Goal: Find specific page/section: Find specific page/section

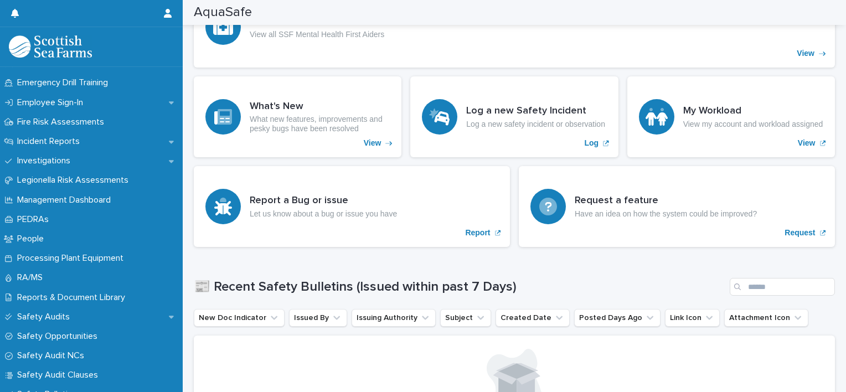
scroll to position [401, 0]
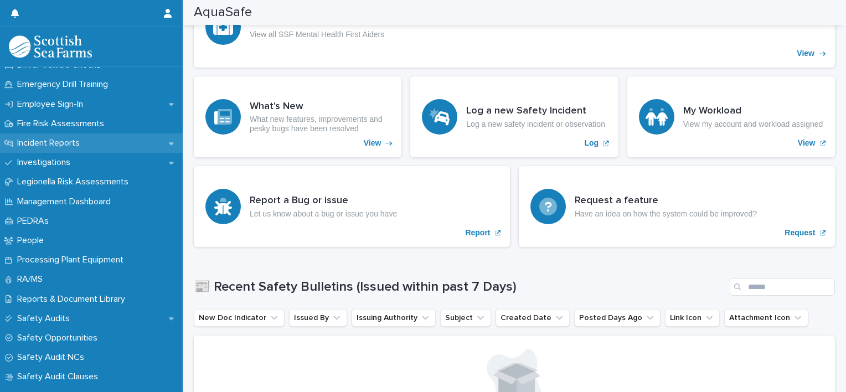
click at [162, 146] on div "Incident Reports" at bounding box center [91, 142] width 183 height 19
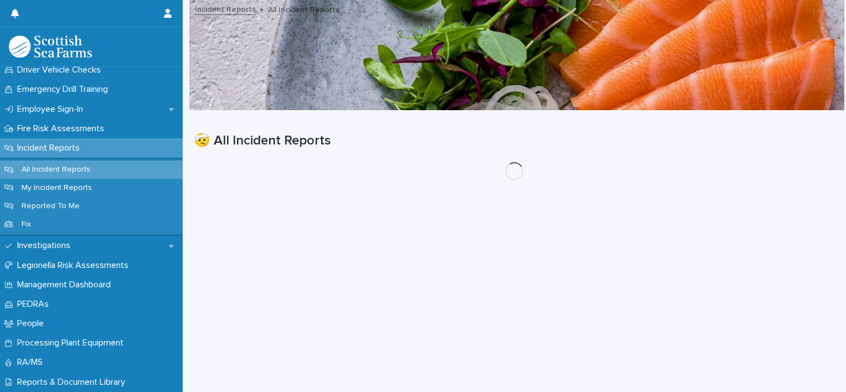
scroll to position [409, 0]
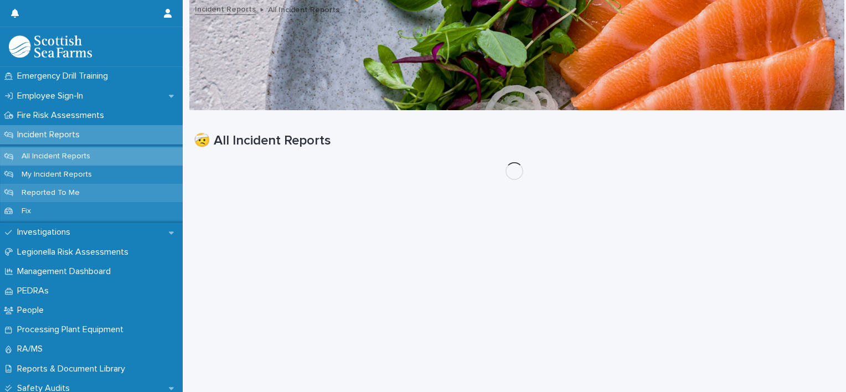
click at [56, 194] on p "Reported To Me" at bounding box center [51, 192] width 76 height 9
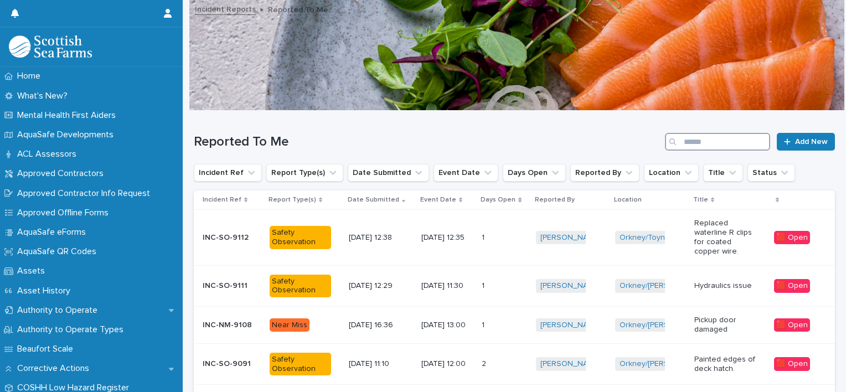
click at [697, 146] on input "Search" at bounding box center [717, 142] width 105 height 18
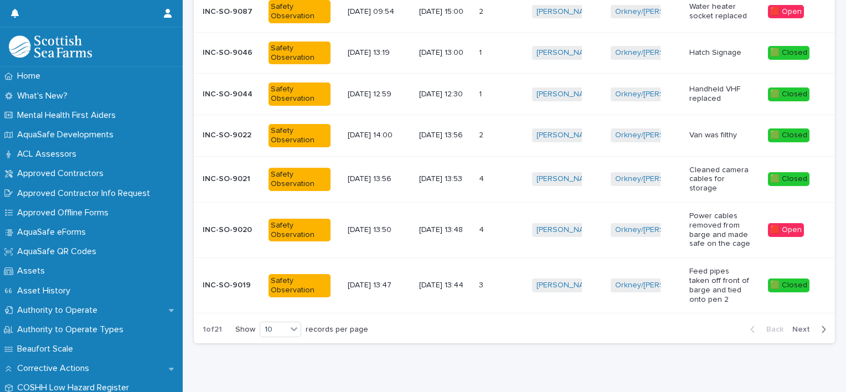
scroll to position [342, 0]
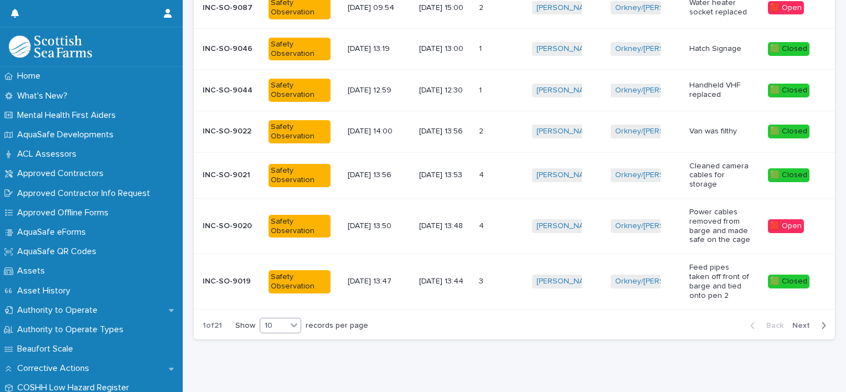
type input "*****"
click at [299, 323] on icon at bounding box center [293, 324] width 11 height 11
click at [279, 357] on div "30" at bounding box center [281, 360] width 40 height 13
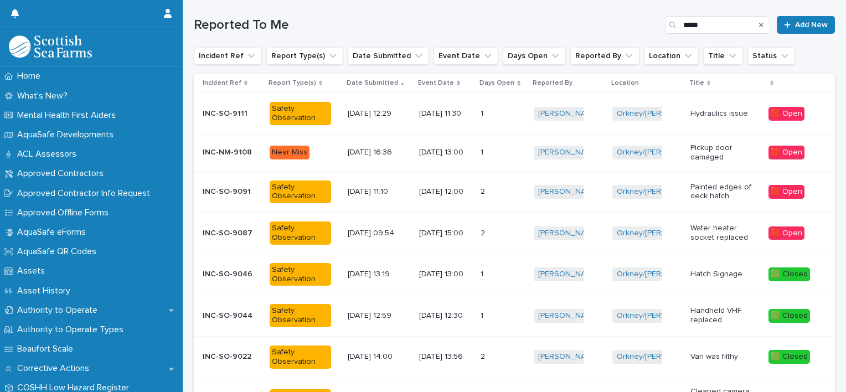
scroll to position [116, 0]
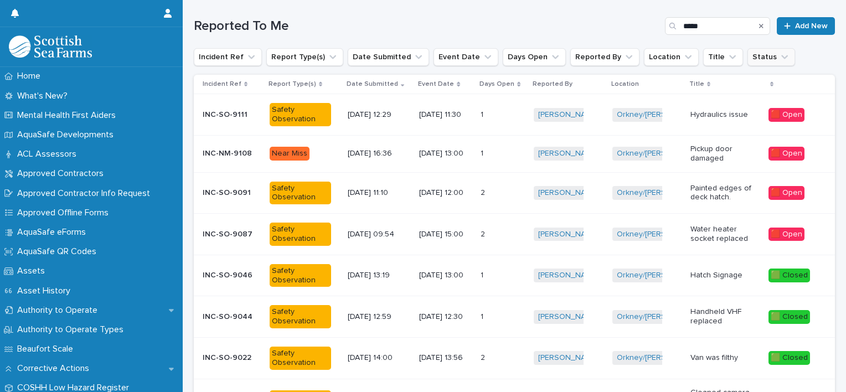
click at [779, 62] on icon "Status" at bounding box center [784, 56] width 11 height 11
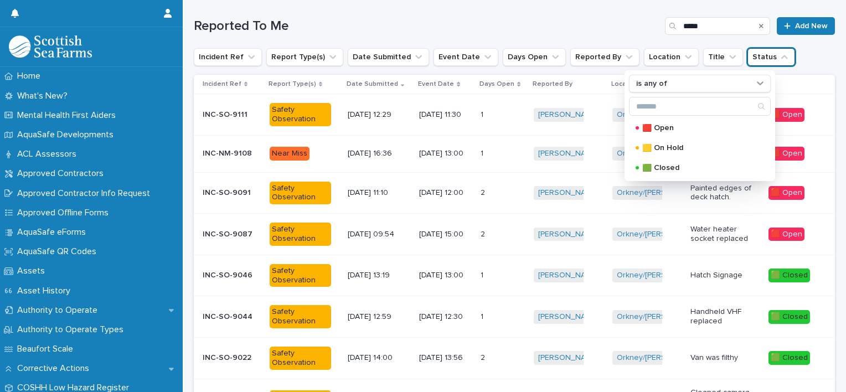
click at [625, 29] on h1 "Reported To Me" at bounding box center [427, 26] width 467 height 16
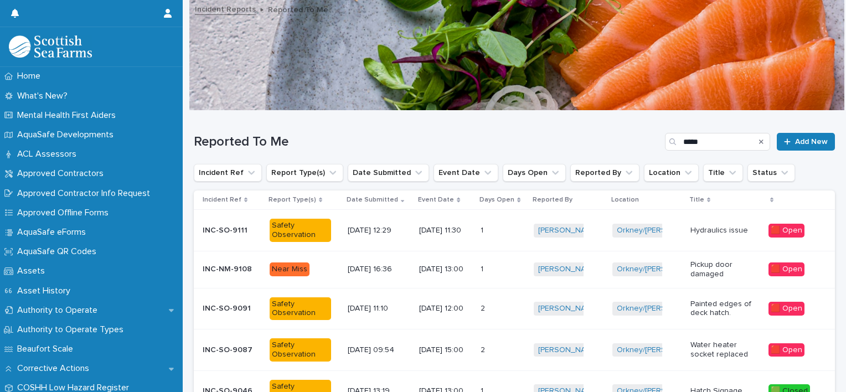
scroll to position [0, 0]
